Goal: Find specific page/section: Find specific page/section

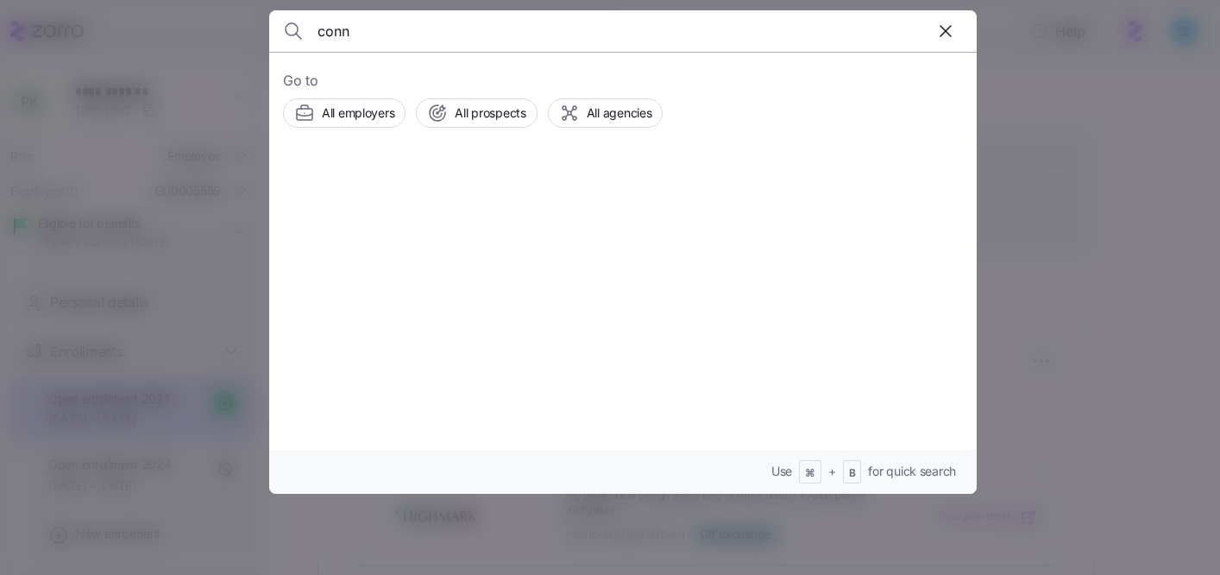
scroll to position [313, 0]
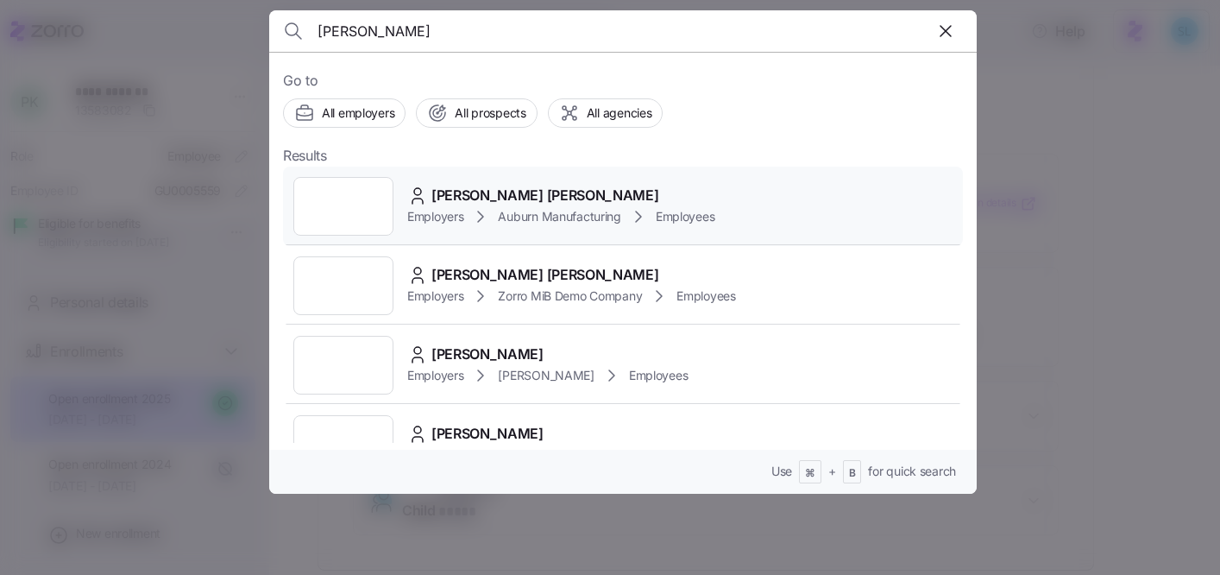
type input "[PERSON_NAME]"
click at [490, 186] on span "[PERSON_NAME] [PERSON_NAME]" at bounding box center [545, 196] width 227 height 22
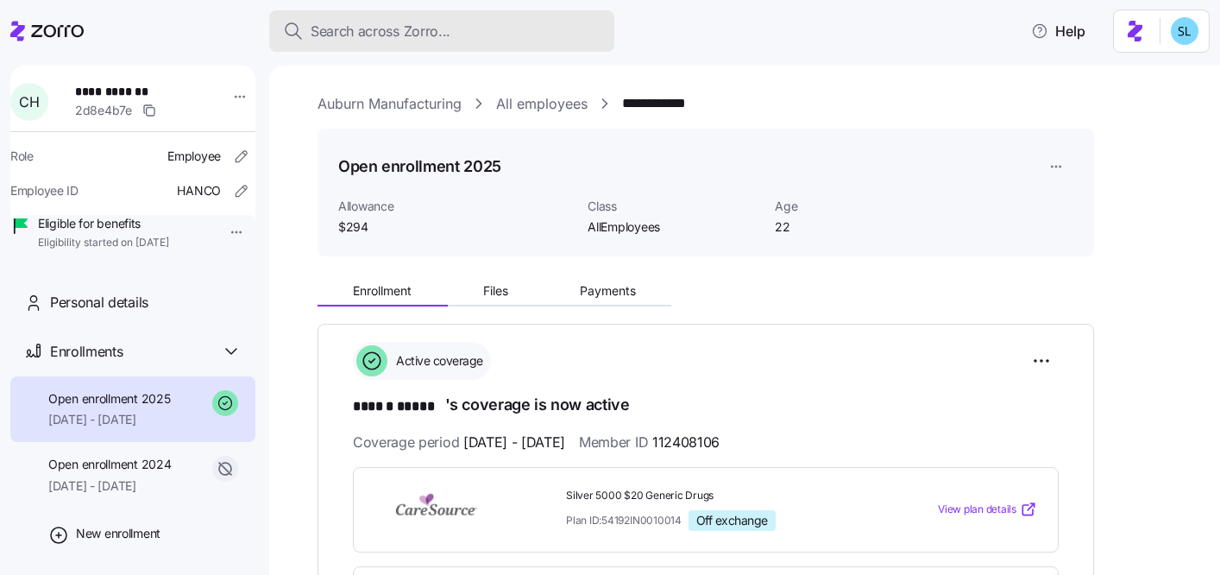
click at [519, 17] on button "Search across Zorro..." at bounding box center [441, 30] width 345 height 41
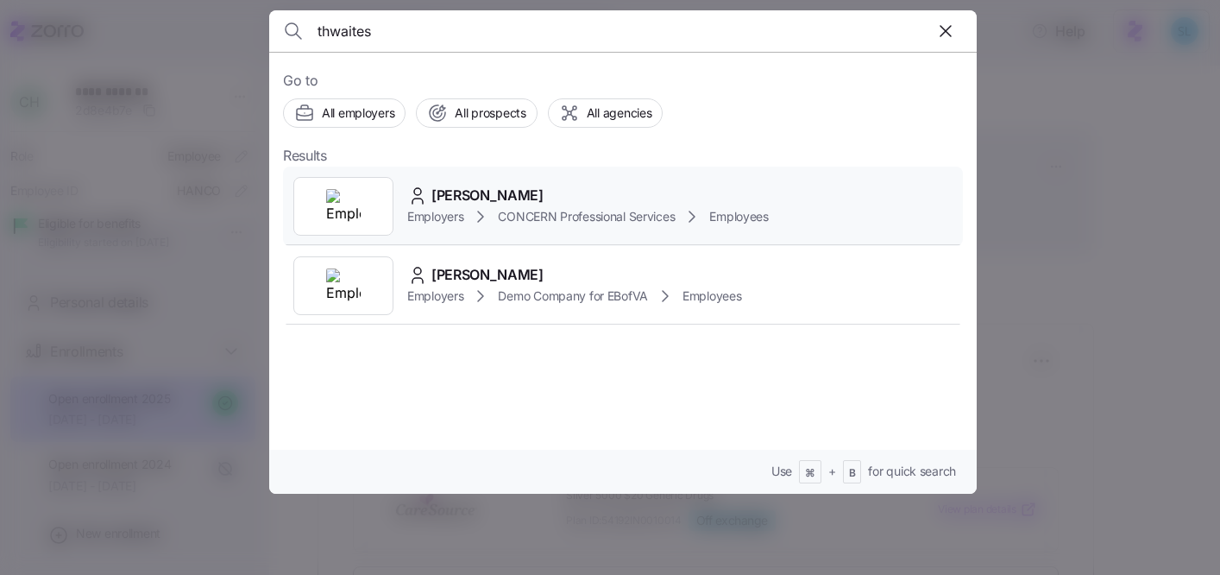
type input "thwaites"
click at [474, 185] on span "[PERSON_NAME]" at bounding box center [488, 196] width 112 height 22
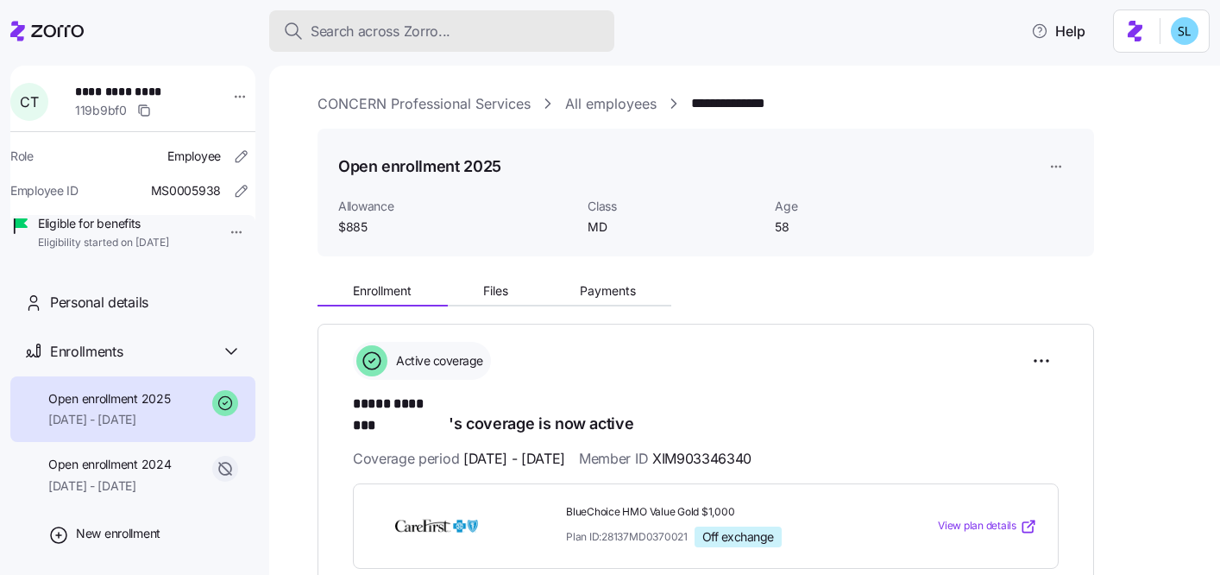
click at [501, 31] on div "Search across Zorro..." at bounding box center [442, 32] width 318 height 22
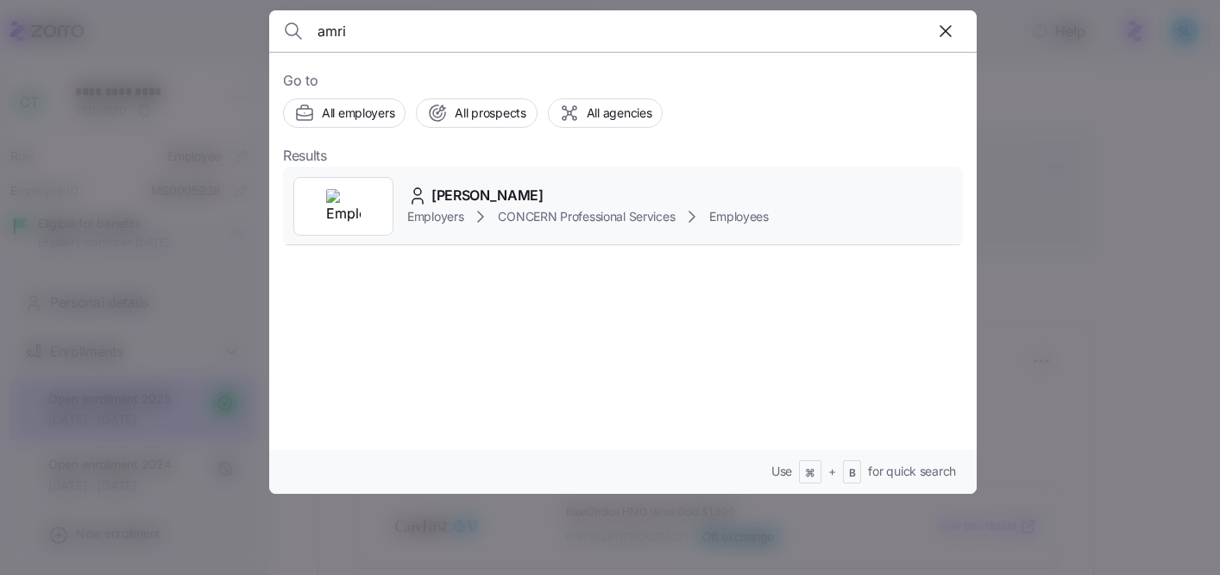
type input "amri"
click at [515, 188] on div "[PERSON_NAME]" at bounding box center [588, 196] width 362 height 22
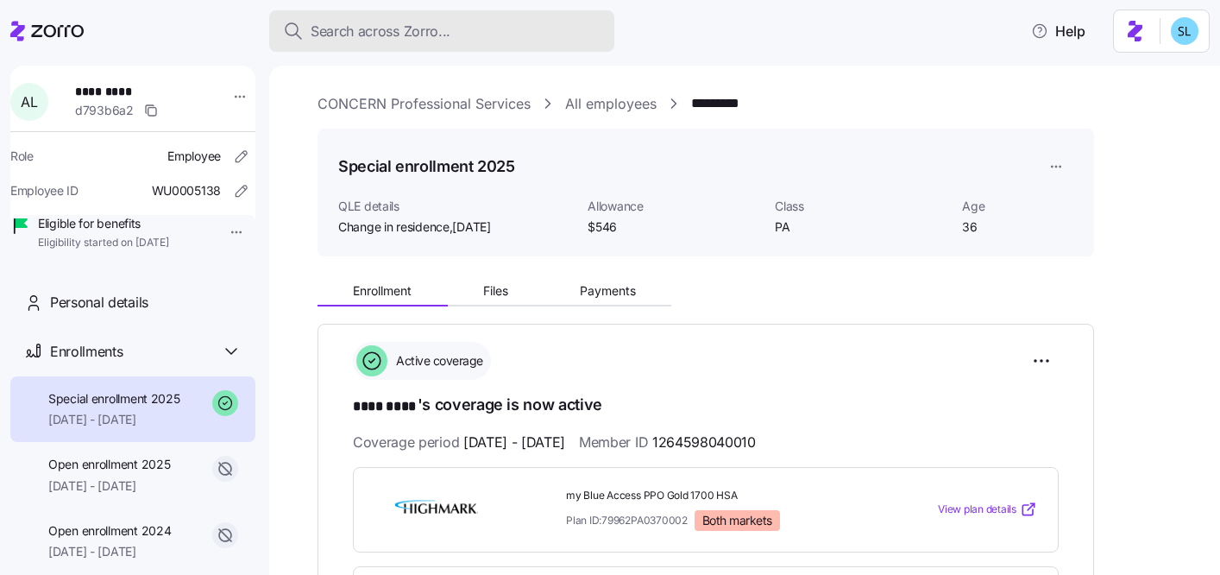
click at [543, 31] on div "Search across Zorro..." at bounding box center [442, 32] width 318 height 22
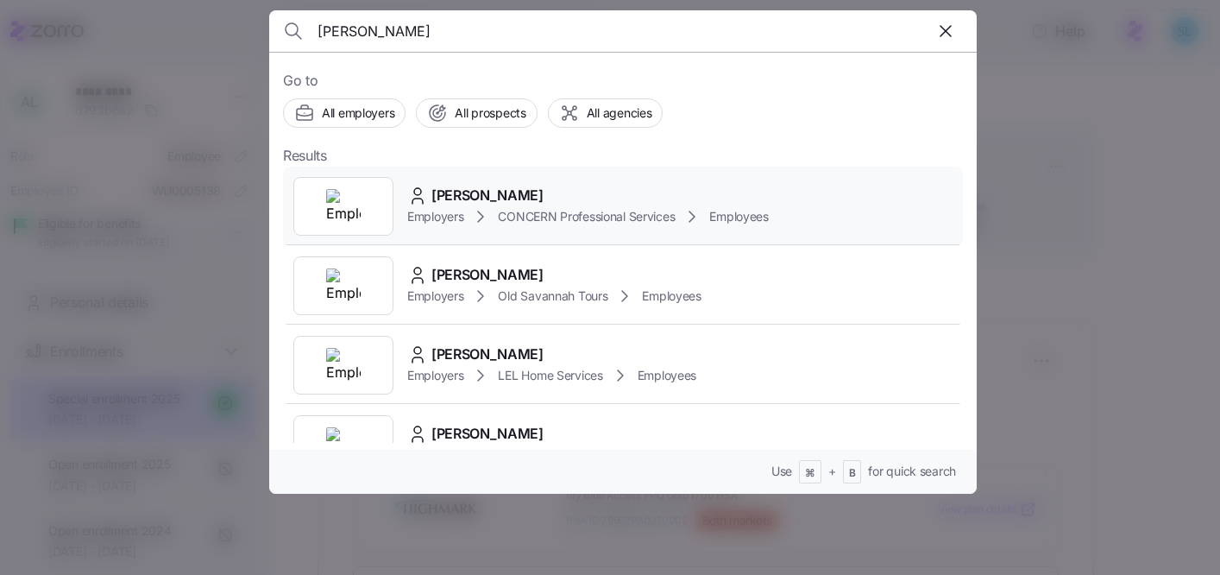
type input "[PERSON_NAME]"
click at [508, 185] on span "[PERSON_NAME]" at bounding box center [488, 196] width 112 height 22
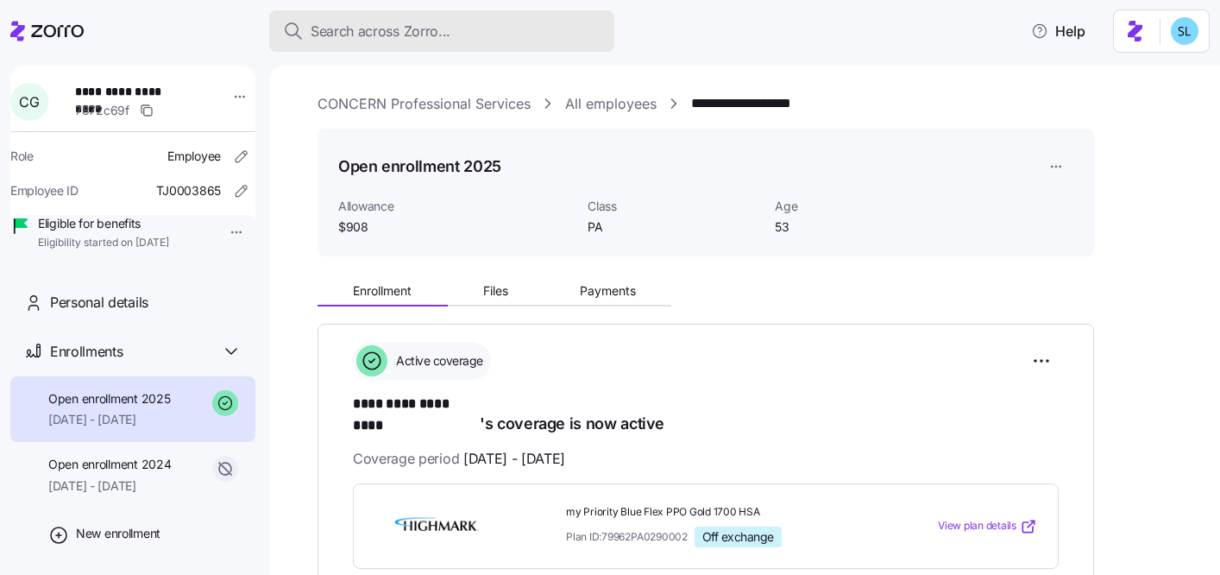
click at [572, 19] on button "Search across Zorro..." at bounding box center [441, 30] width 345 height 41
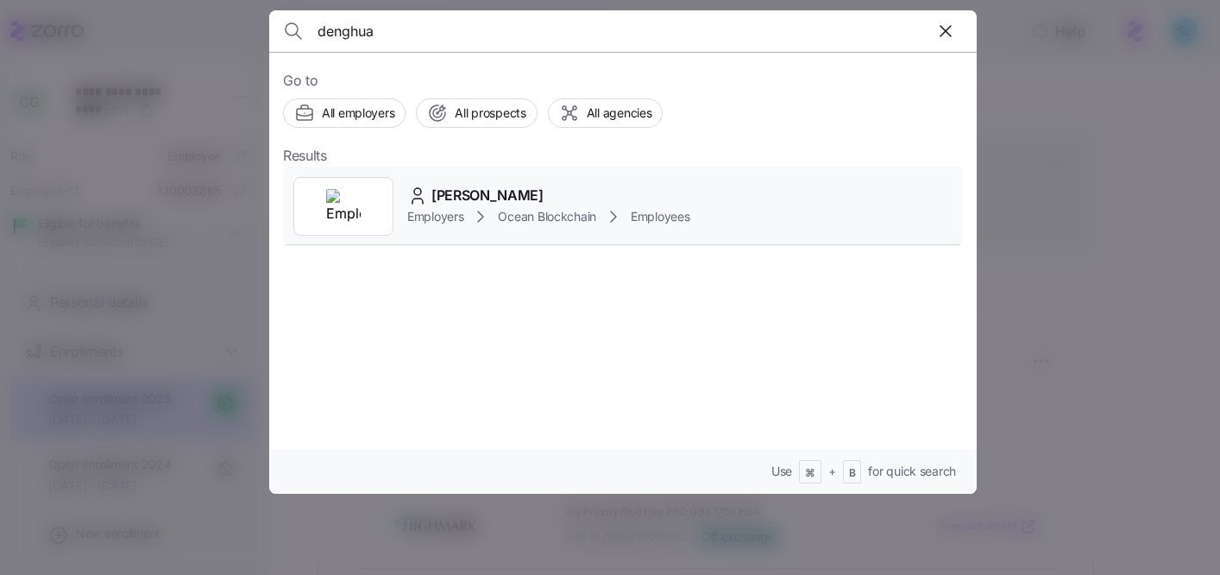
type input "denghua"
click at [494, 174] on div "denghua han Employers Ocean Blockchain Employees" at bounding box center [623, 206] width 680 height 79
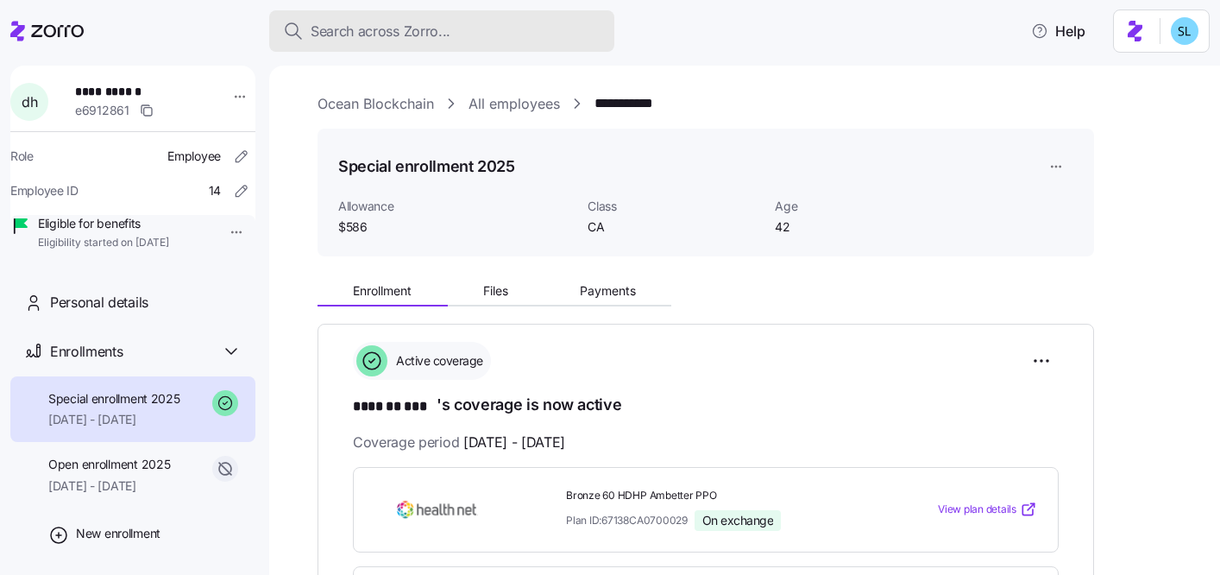
click at [579, 37] on div "Search across Zorro..." at bounding box center [442, 32] width 318 height 22
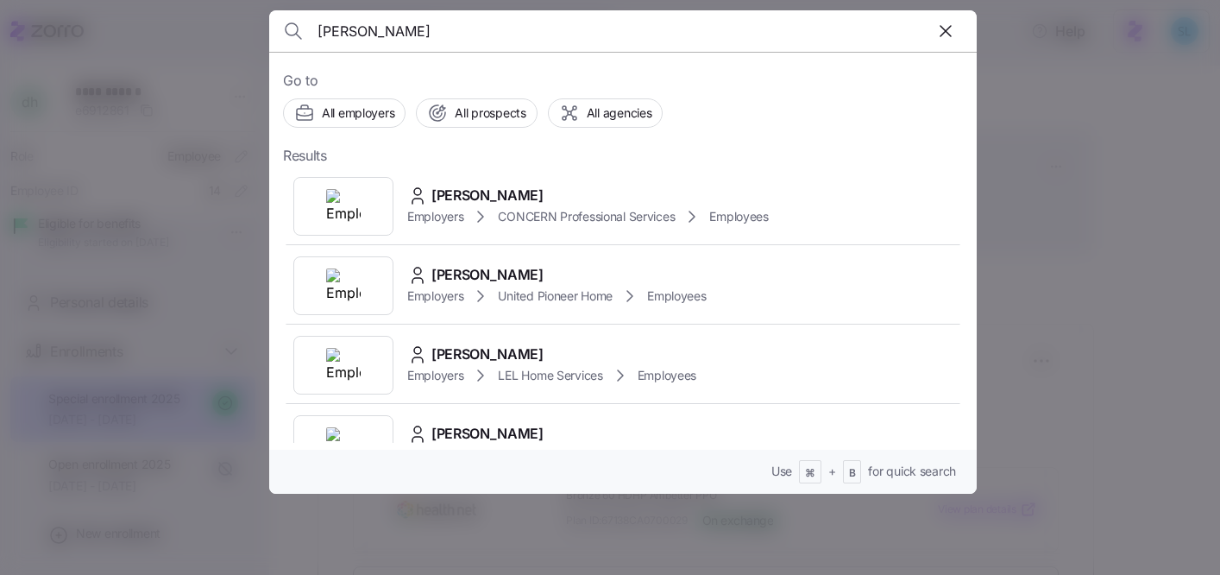
type input "[PERSON_NAME]"
click at [491, 180] on div "[PERSON_NAME] Employers CONCERN Professional Services Employees" at bounding box center [623, 206] width 680 height 79
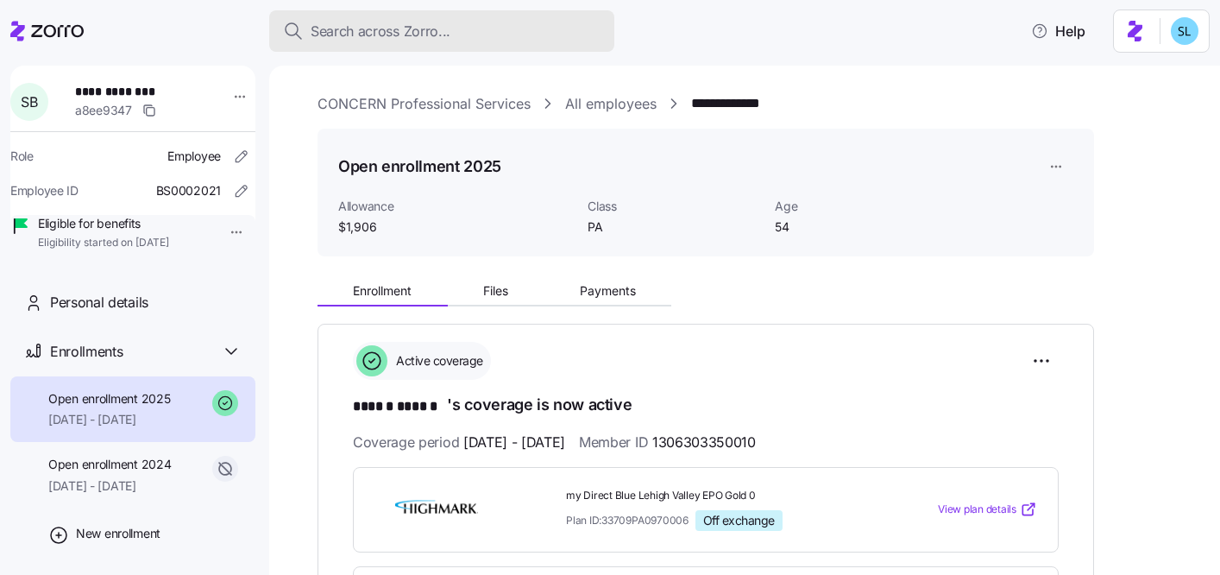
click at [611, 35] on button "Search across Zorro..." at bounding box center [441, 30] width 345 height 41
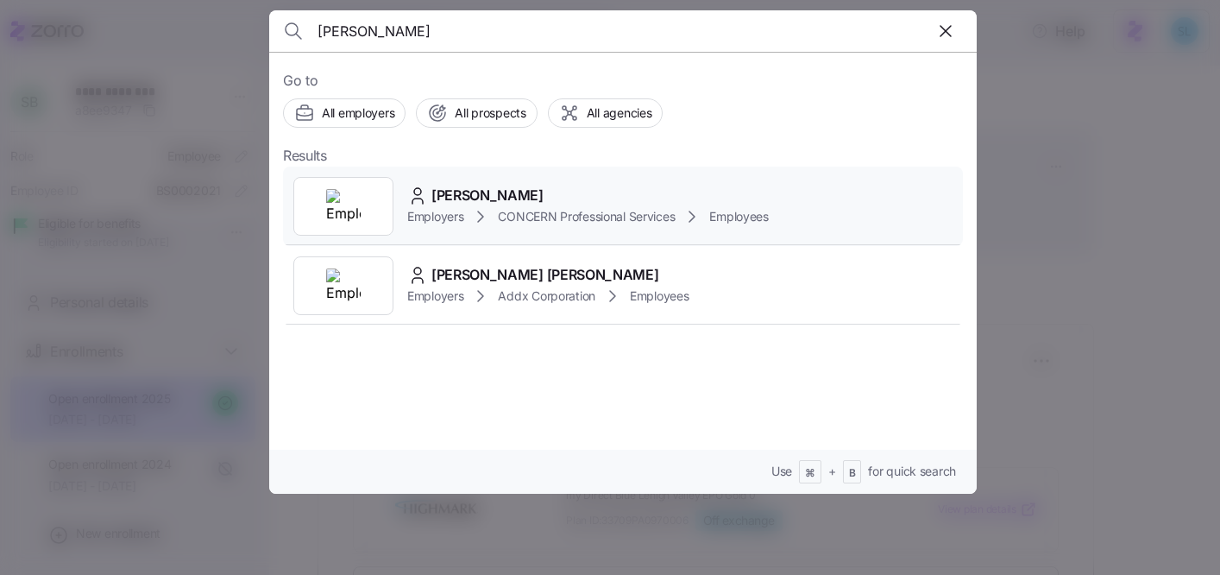
type input "[PERSON_NAME]"
click at [516, 184] on div "[PERSON_NAME] Employers CONCERN Professional Services Employees" at bounding box center [623, 206] width 680 height 79
